Goal: Task Accomplishment & Management: Complete application form

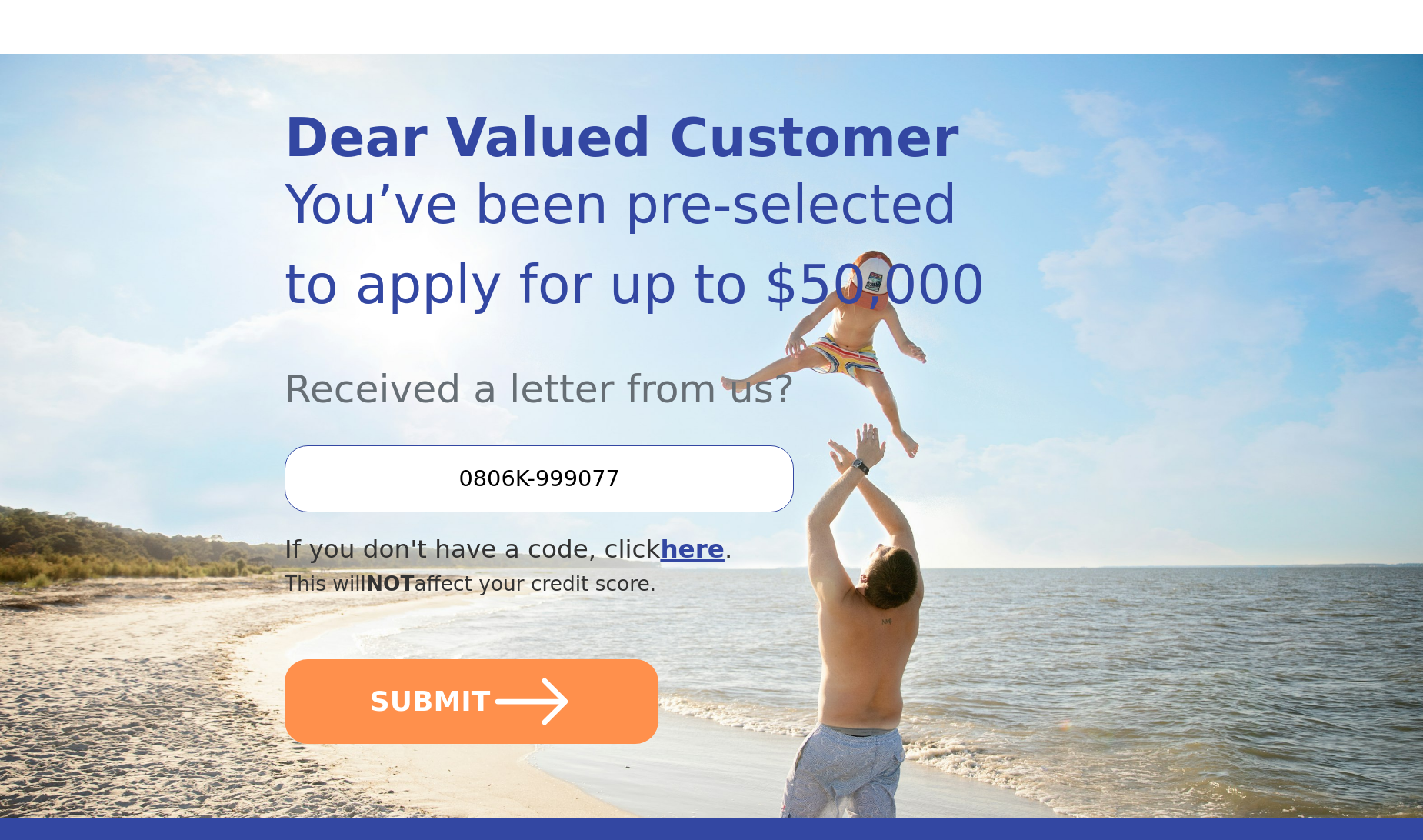
scroll to position [109, 0]
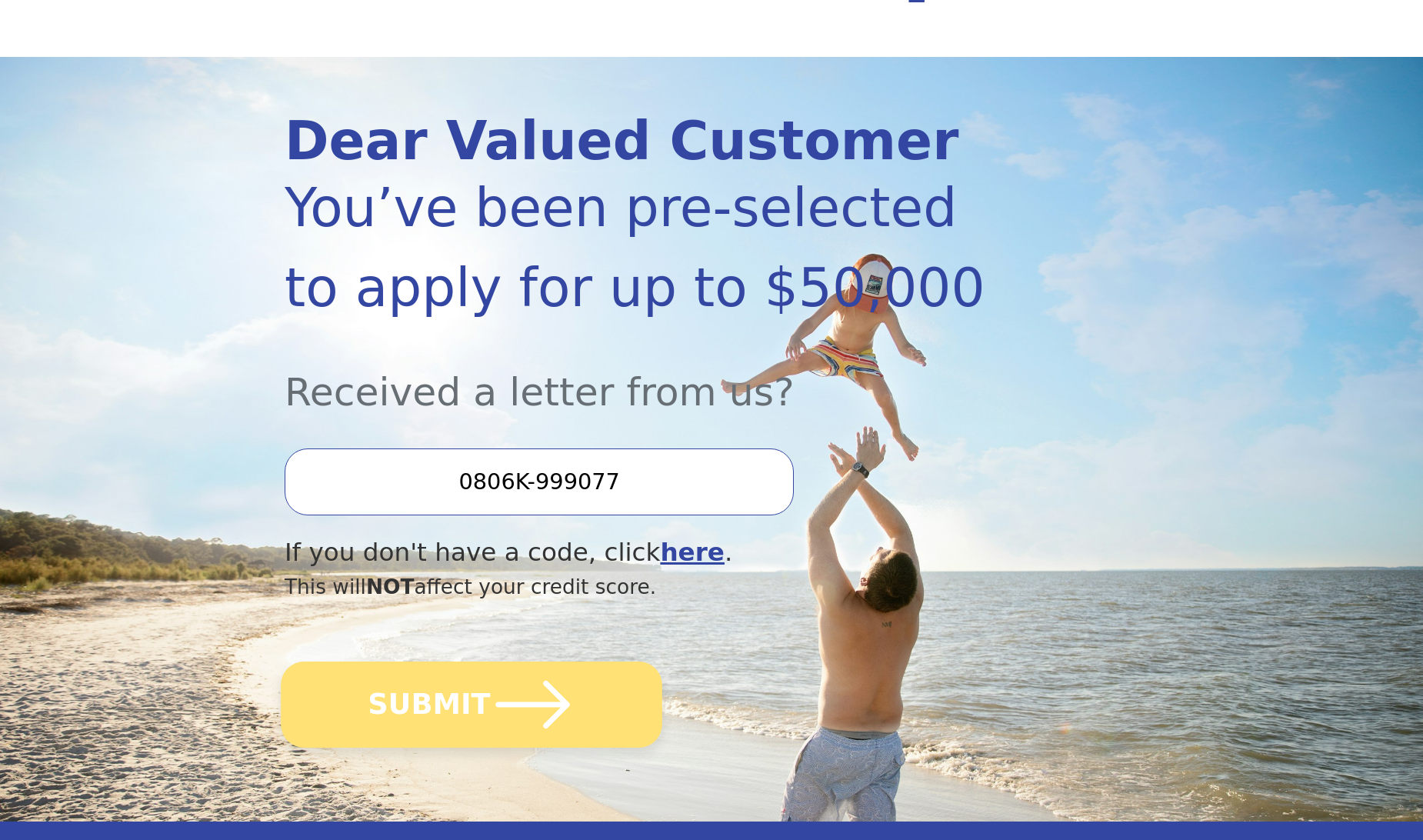
click at [375, 698] on button "SUBMIT" at bounding box center [471, 705] width 381 height 86
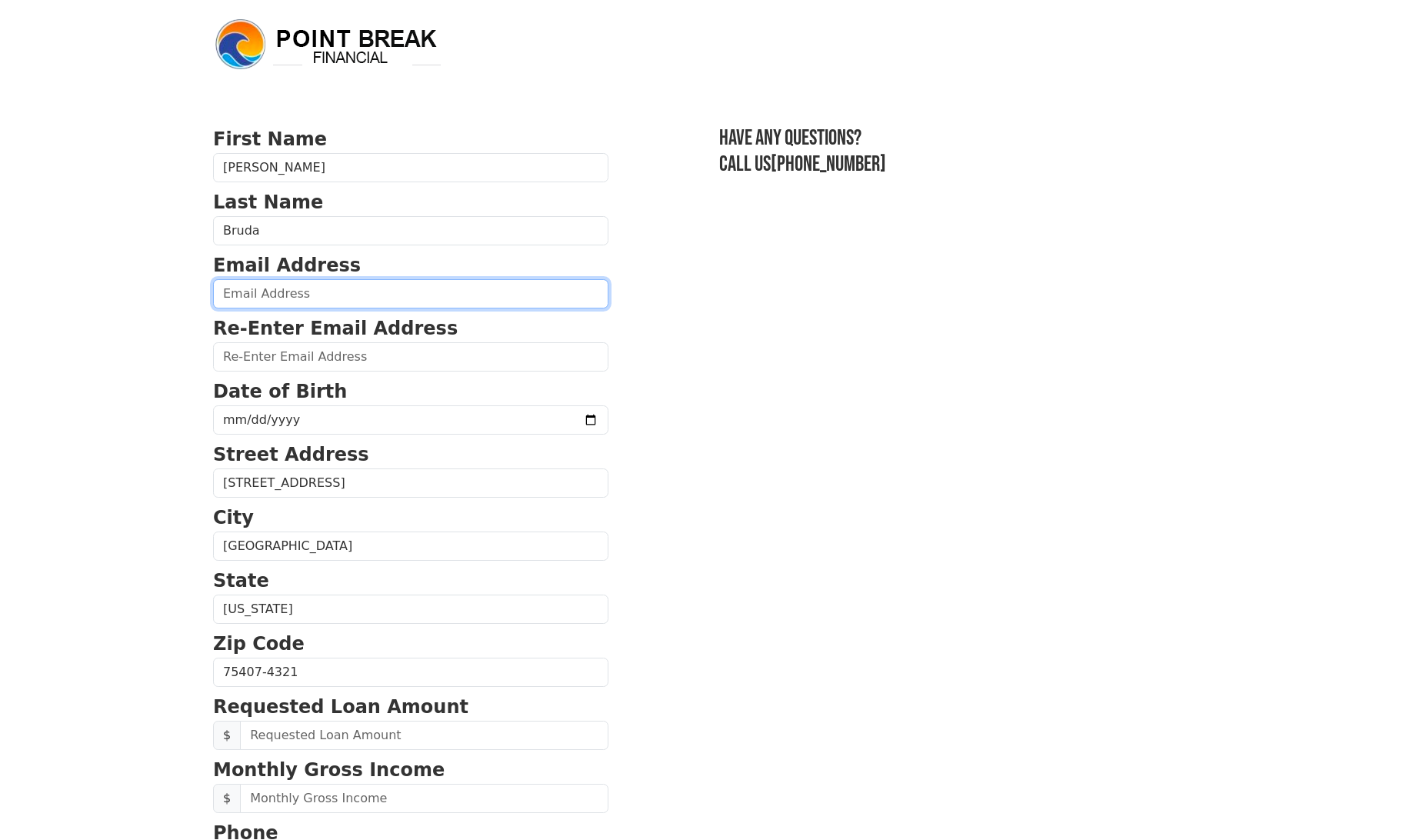
click at [337, 292] on input "email" at bounding box center [410, 294] width 395 height 30
type input "pbrudacusa@gmail.com"
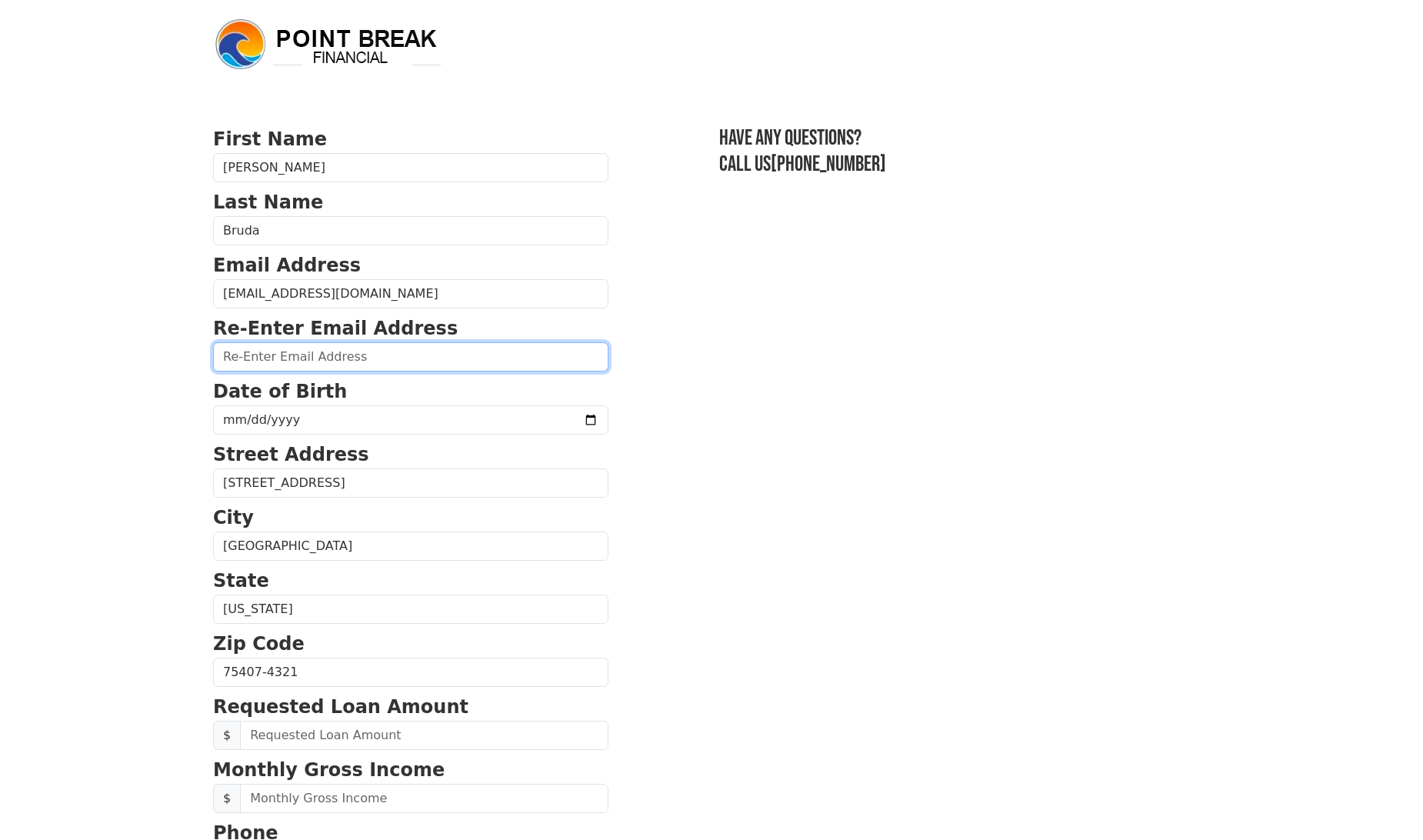
type input "pbrudacusa@gmail.com"
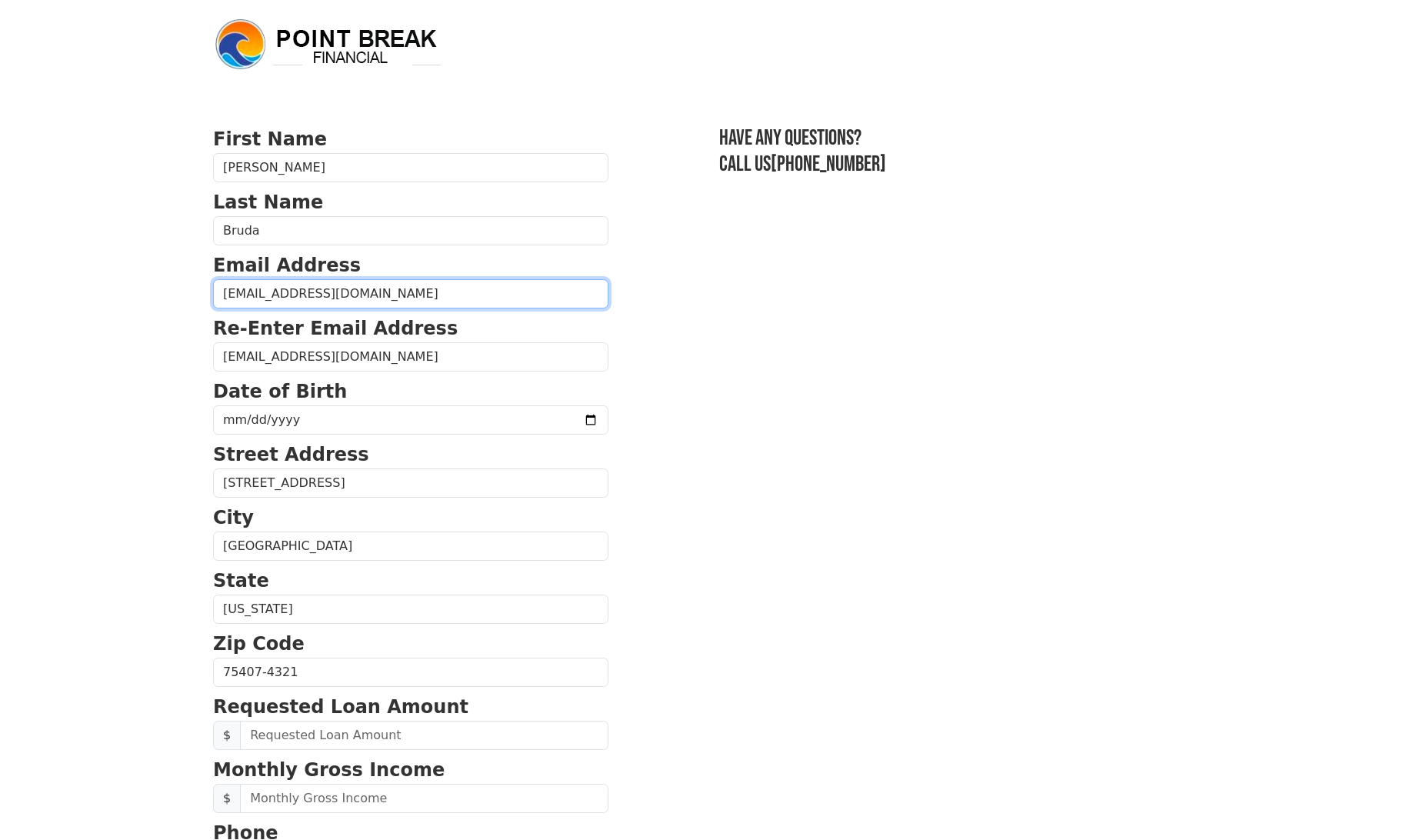
type input "(972) 348-8848"
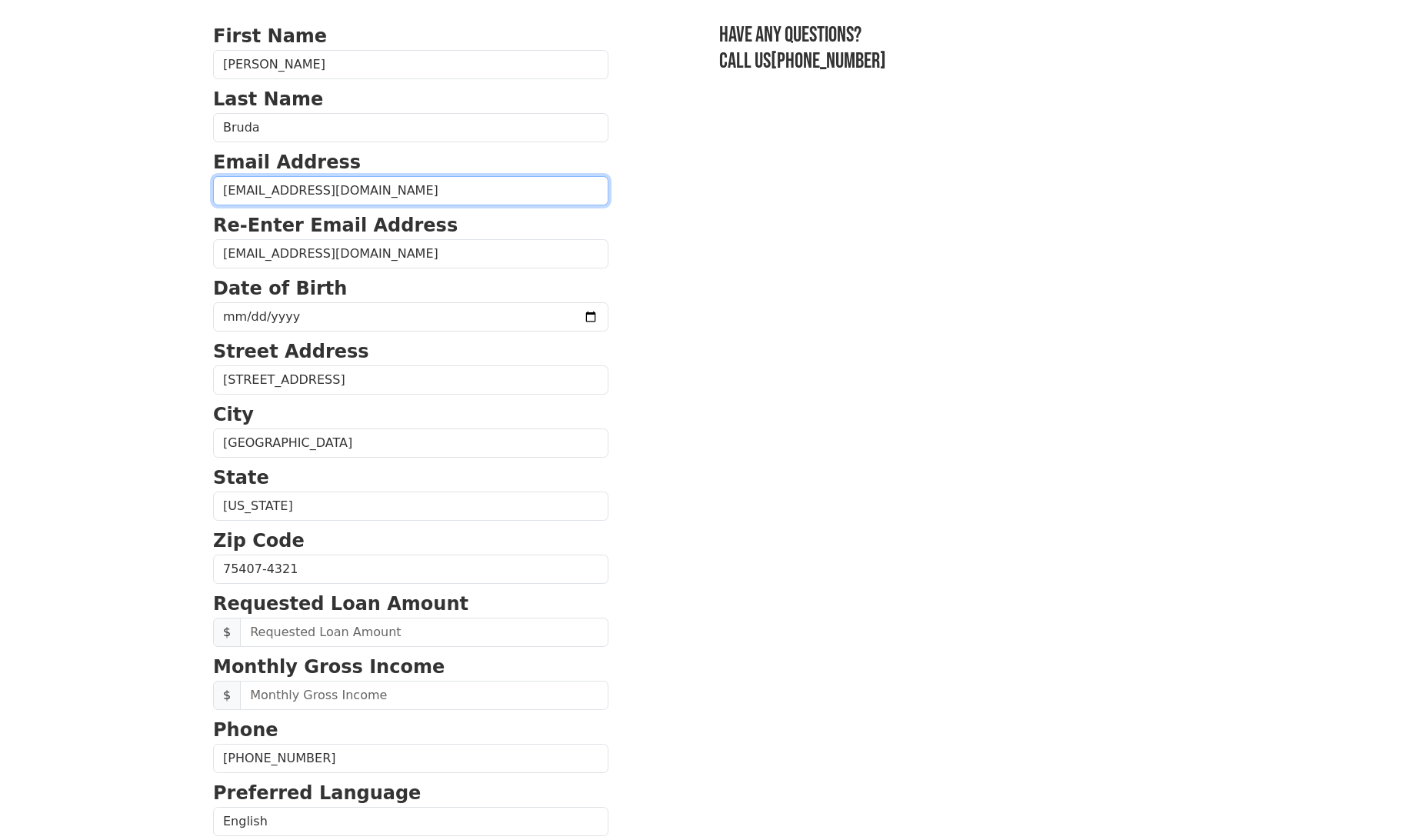
scroll to position [384, 0]
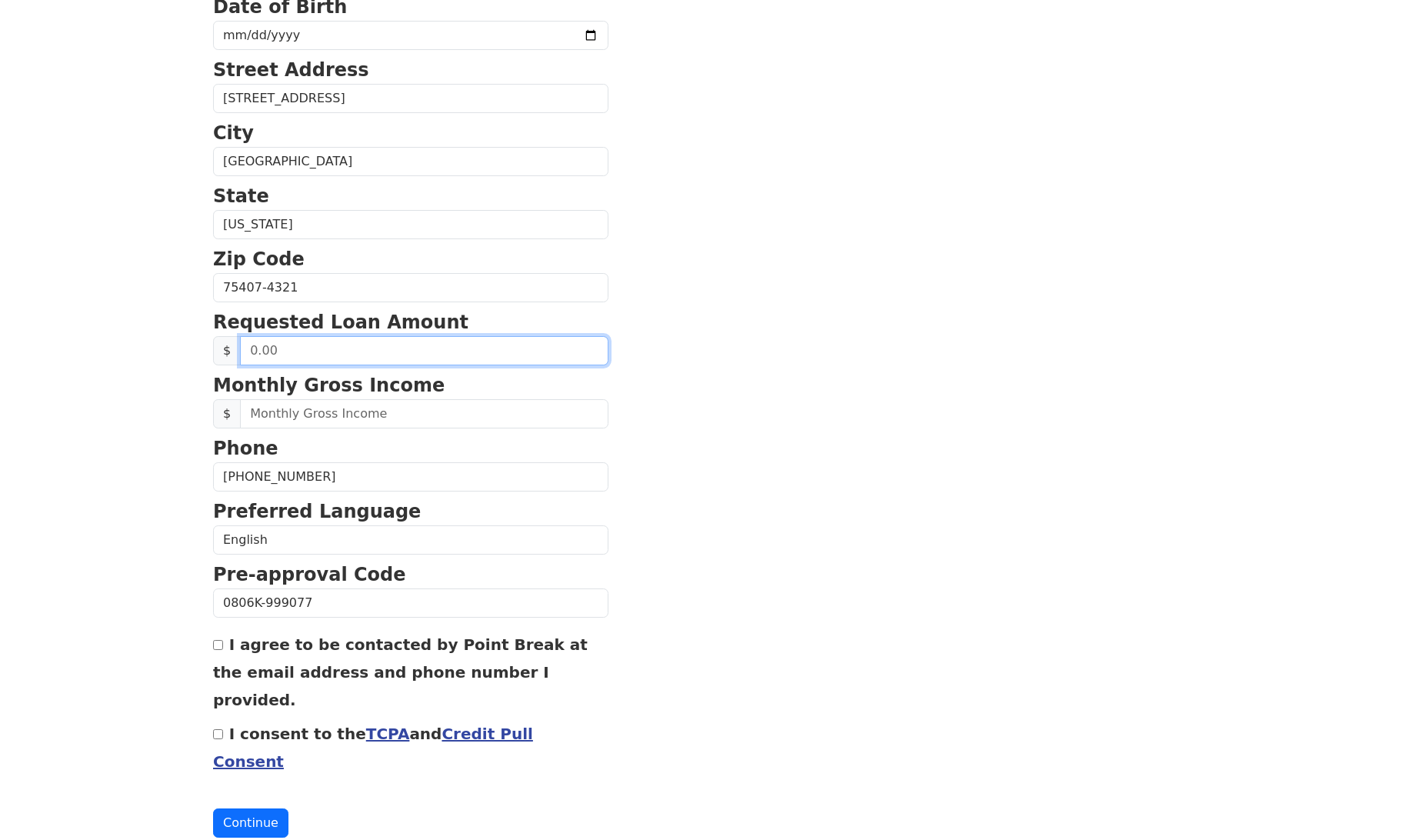
click at [292, 356] on input "text" at bounding box center [424, 350] width 368 height 30
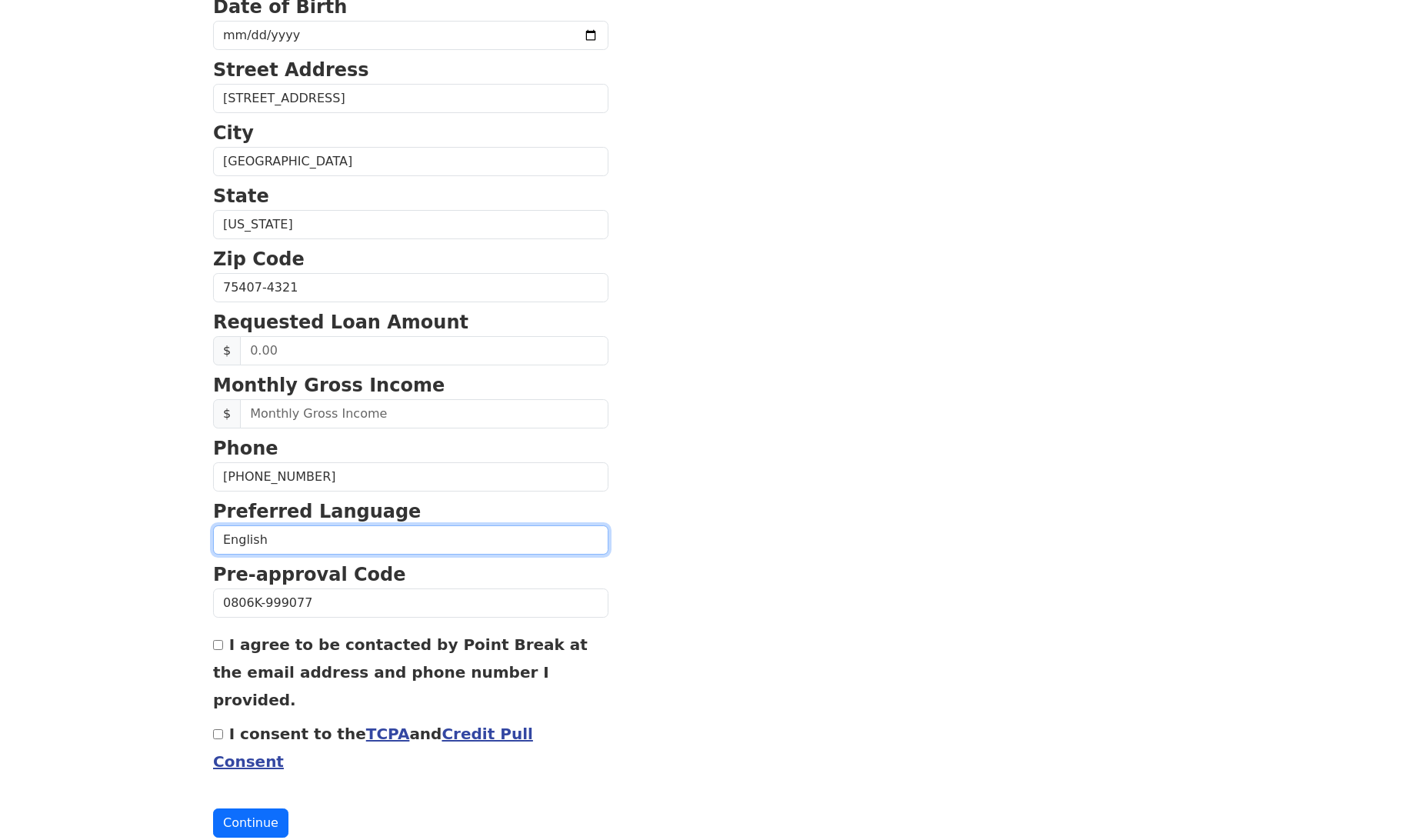
click at [296, 541] on select "English Spanish" at bounding box center [410, 540] width 395 height 30
select select "Spanish"
click at [213, 526] on select "English Spanish" at bounding box center [410, 540] width 395 height 30
click at [219, 650] on input "I agree to be contacted by Point Break at the email address and phone number I …" at bounding box center [218, 645] width 10 height 10
checkbox input "true"
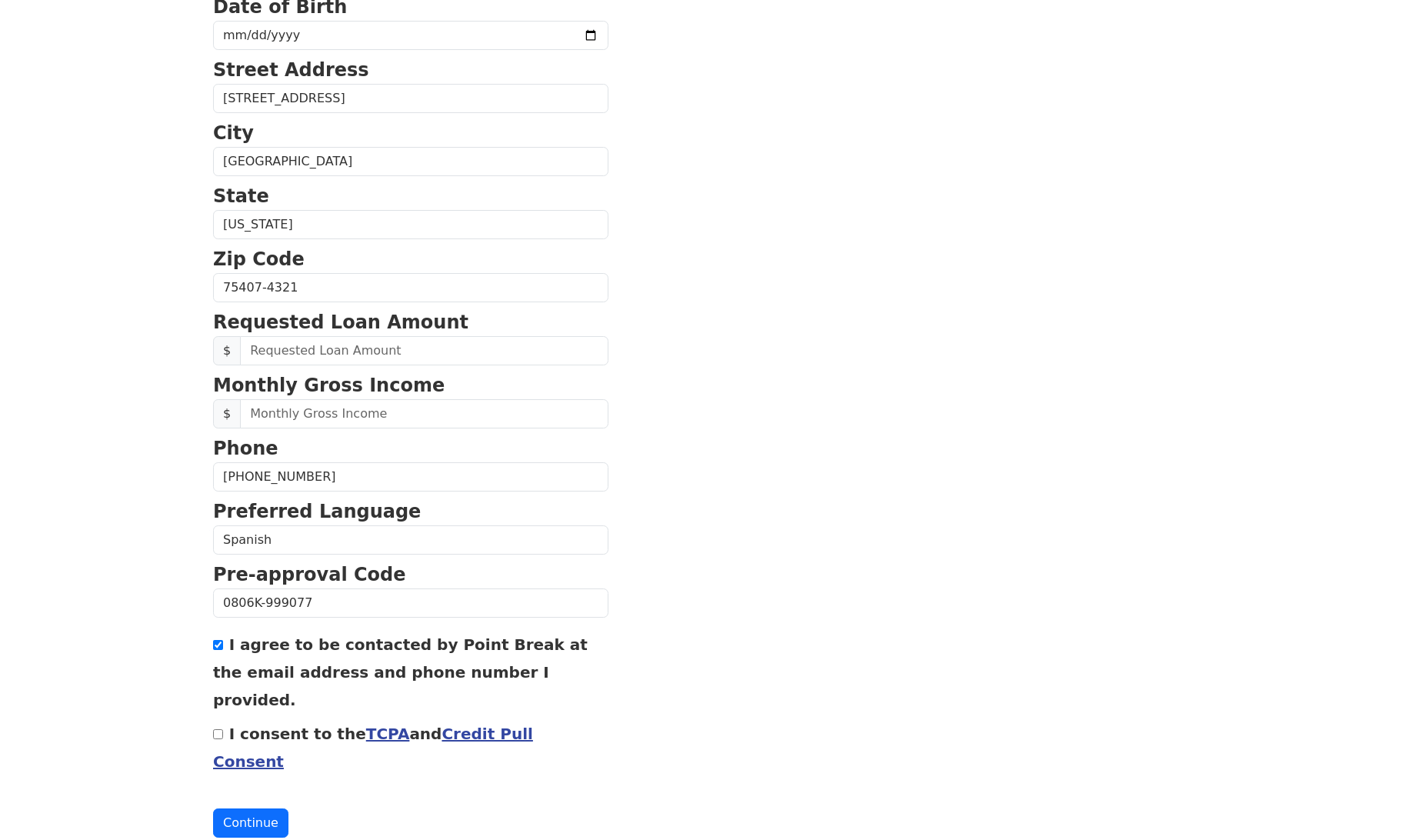
click at [219, 729] on input "I consent to the TCPA and Credit Pull Consent" at bounding box center [218, 733] width 10 height 10
checkbox input "true"
click at [327, 354] on input "text" at bounding box center [424, 350] width 368 height 30
click at [330, 348] on input "text" at bounding box center [424, 350] width 368 height 30
type input "10,000.00"
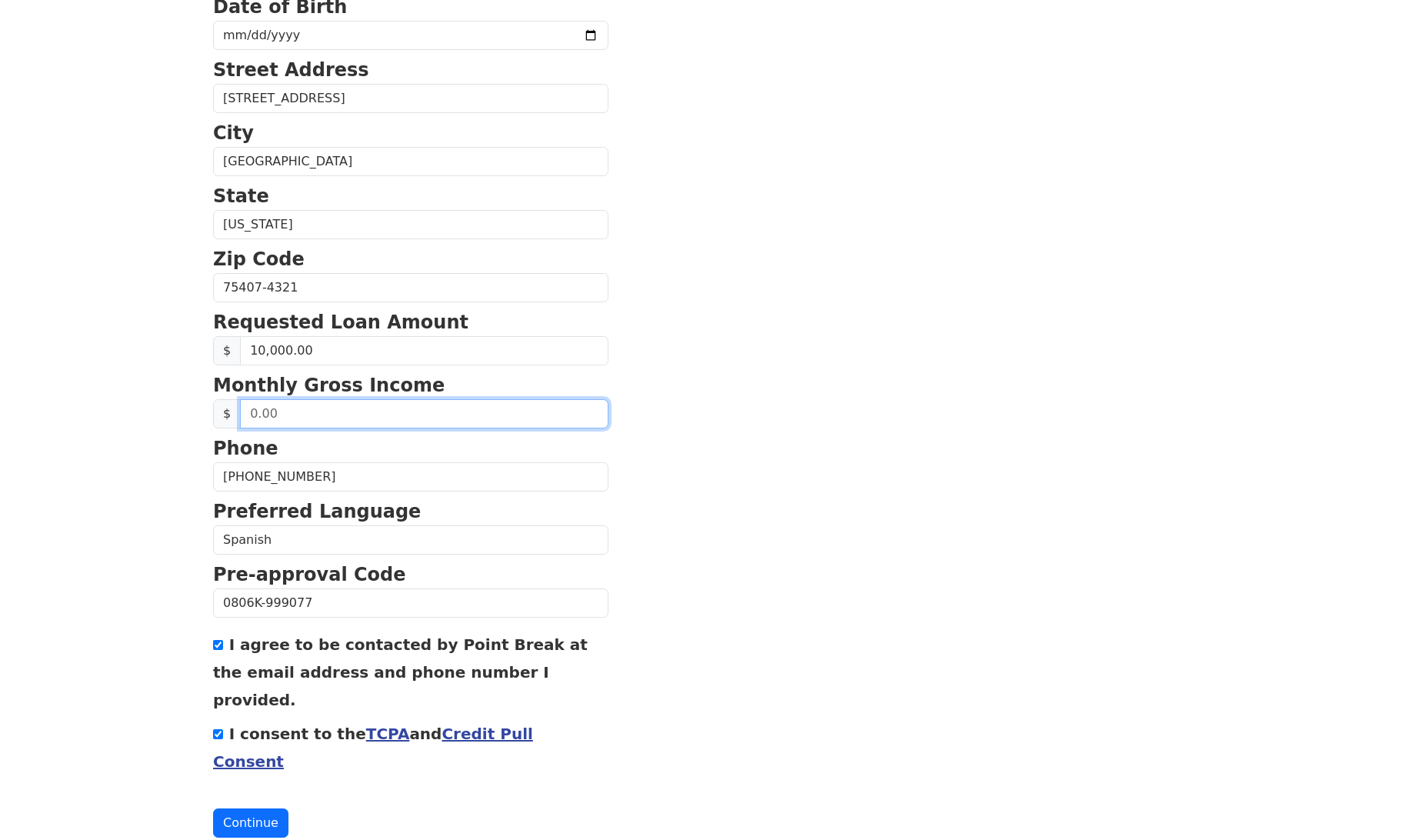
click at [324, 421] on input "text" at bounding box center [424, 414] width 368 height 30
type input "3,700.00"
click at [260, 809] on button "Continue" at bounding box center [251, 823] width 75 height 30
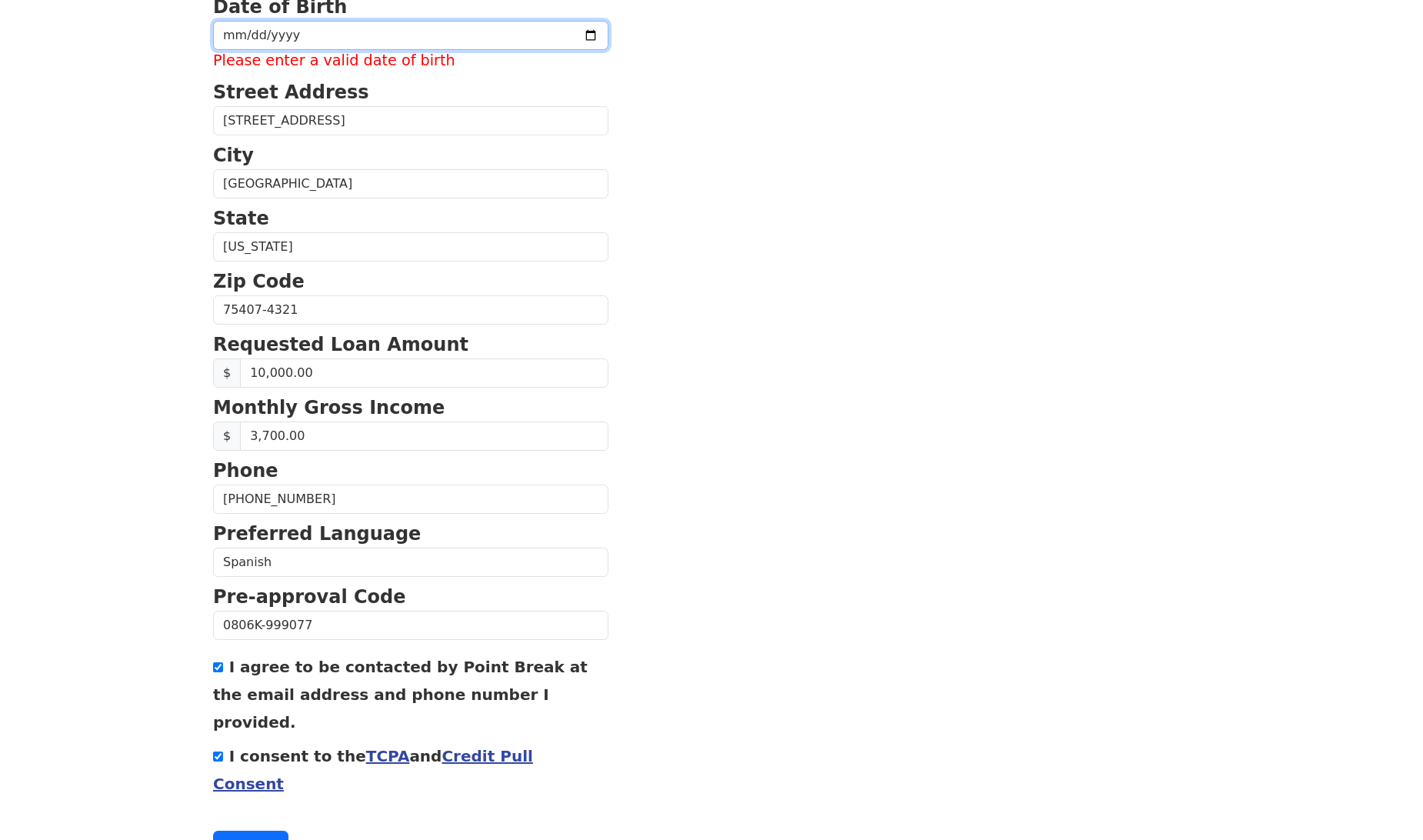
click at [233, 37] on input "date" at bounding box center [410, 35] width 395 height 30
type input "1972-10-25"
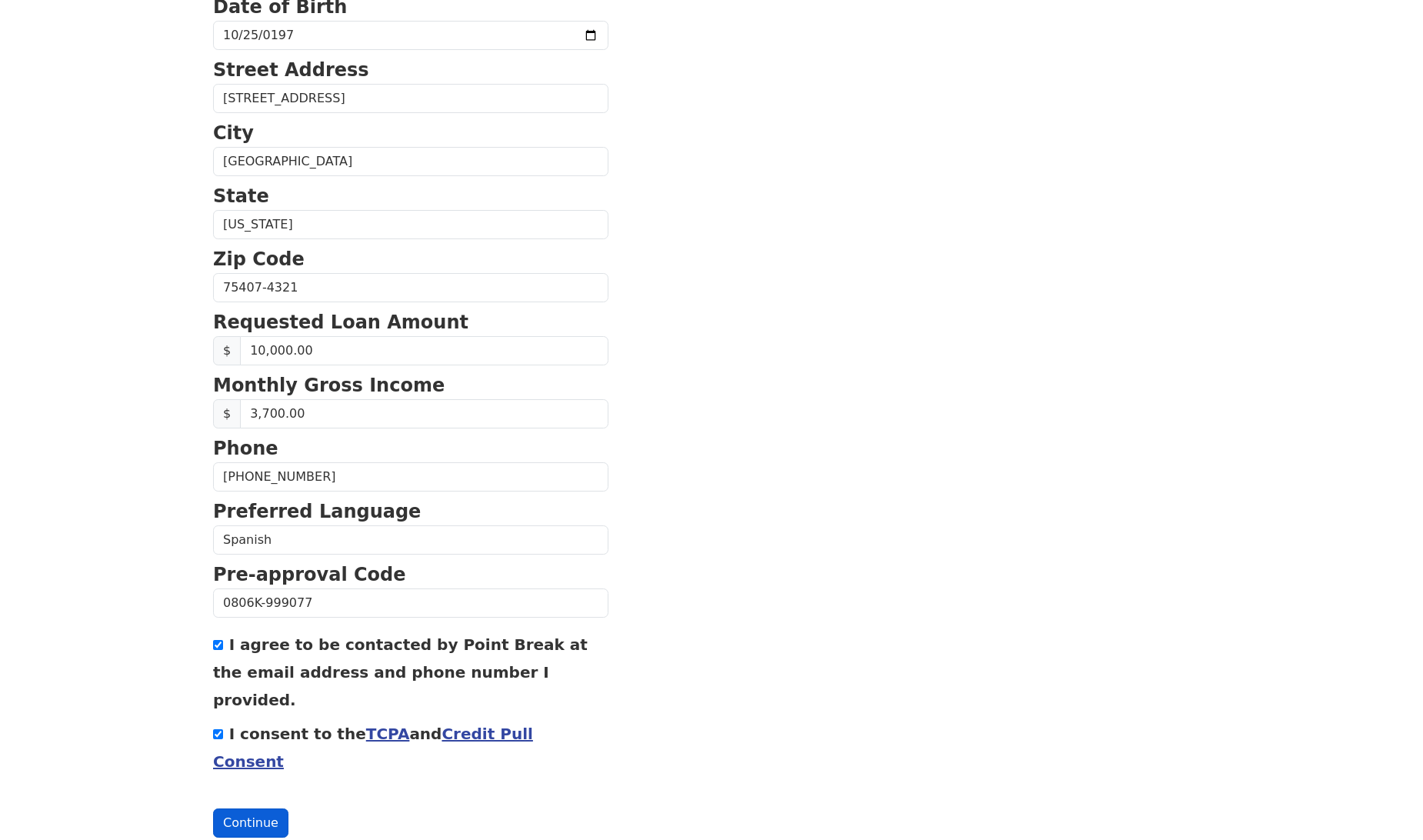
click at [237, 809] on button "Continue" at bounding box center [251, 823] width 75 height 30
